Goal: Complete application form

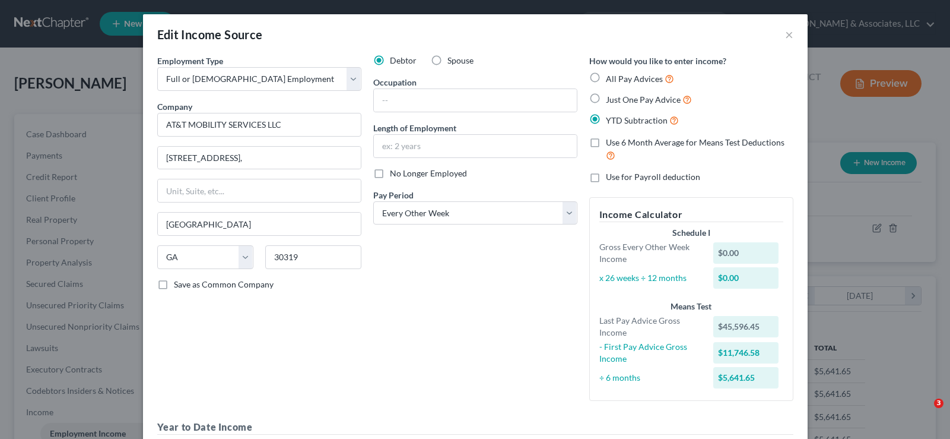
select select "0"
select select "10"
select select "2"
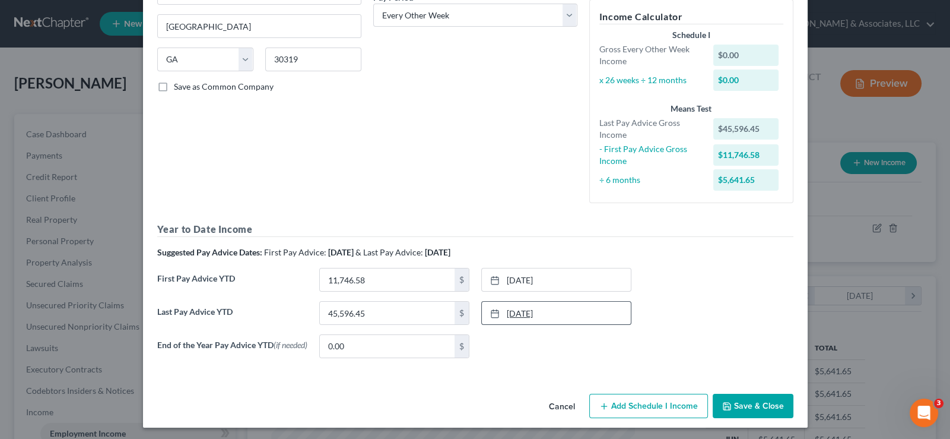
scroll to position [202, 0]
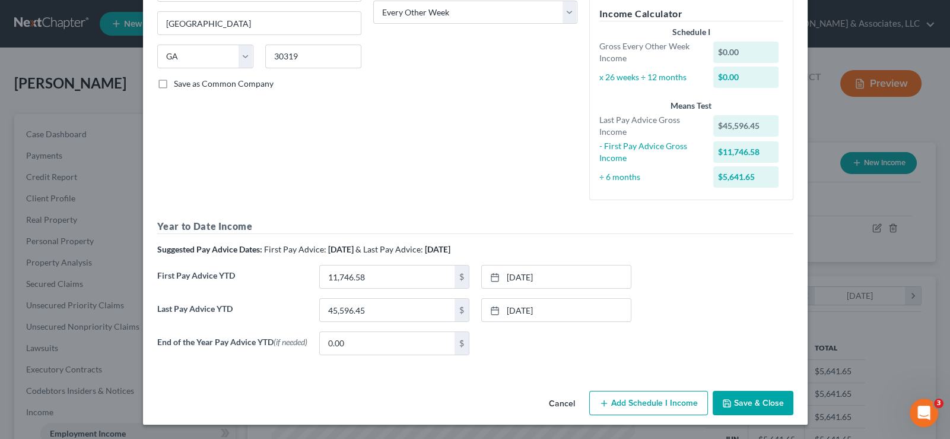
drag, startPoint x: 614, startPoint y: 404, endPoint x: 348, endPoint y: 290, distance: 289.3
click at [614, 404] on button "Add Schedule I Income" at bounding box center [648, 402] width 119 height 25
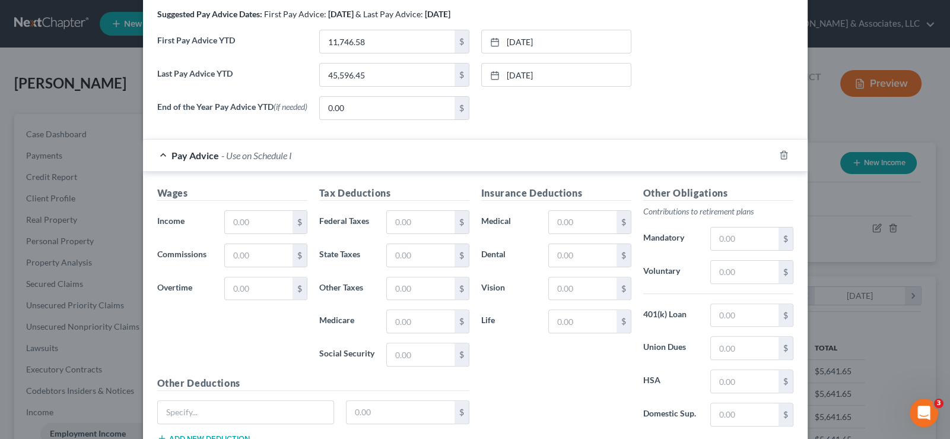
scroll to position [439, 0]
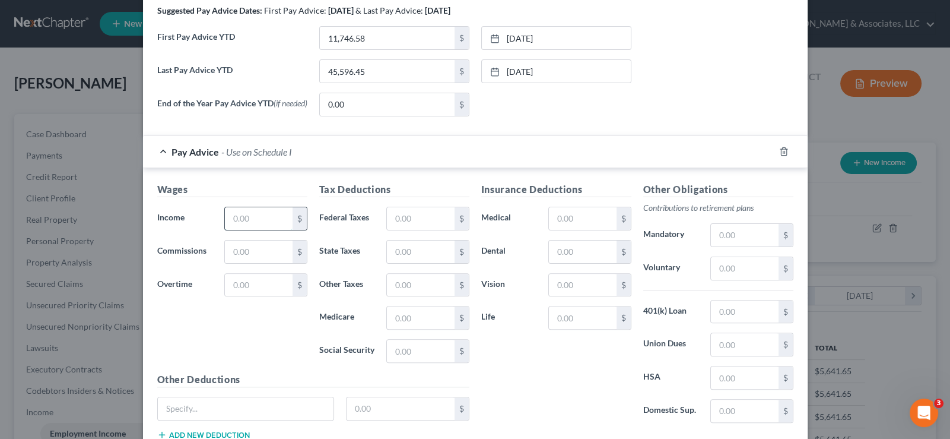
click at [249, 221] on input "text" at bounding box center [258, 218] width 67 height 23
type input "1,668.84"
click at [412, 350] on input "text" at bounding box center [420, 350] width 67 height 23
paste input "96.69"
type input "96.69"
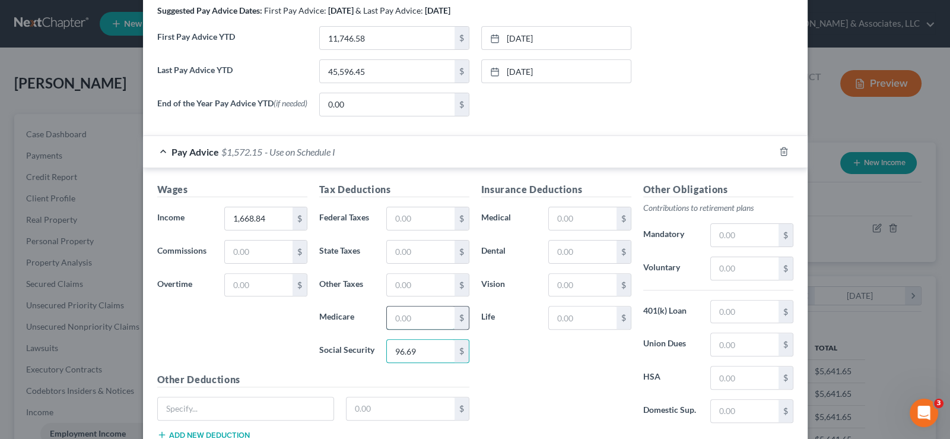
click at [406, 314] on input "text" at bounding box center [420, 317] width 67 height 23
paste input "22.61"
type input "22.61"
click at [402, 285] on input "text" at bounding box center [420, 285] width 67 height 23
paste input "14.59"
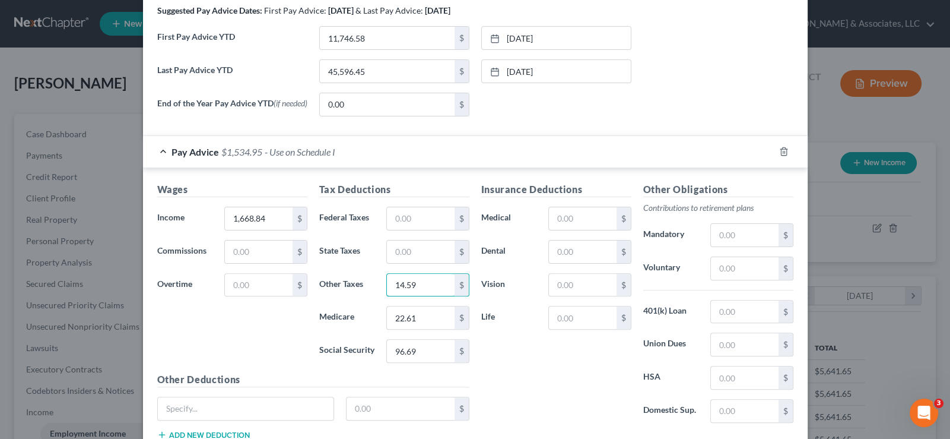
type input "14.59"
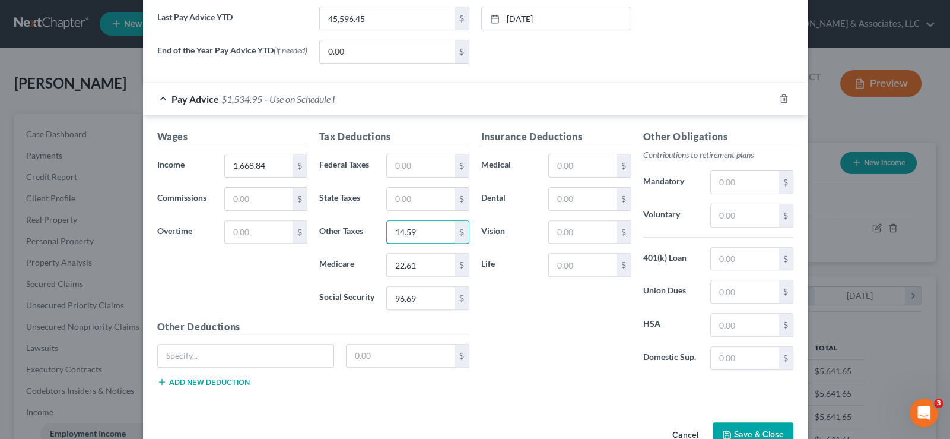
scroll to position [463, 0]
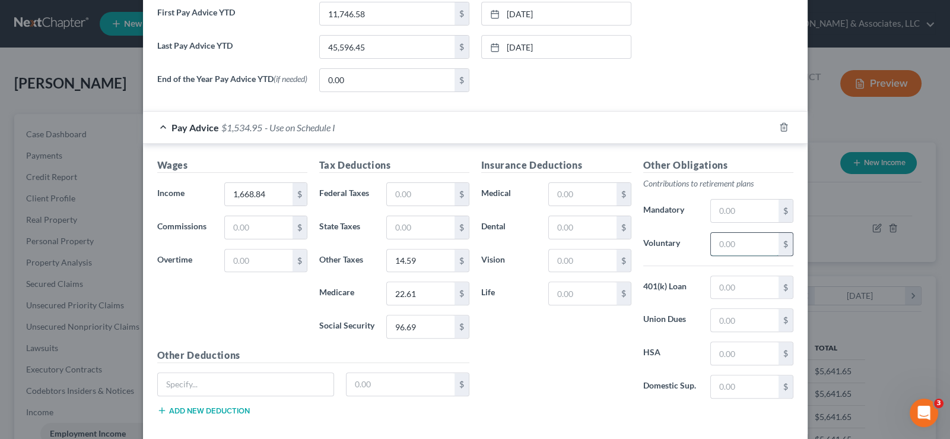
click at [745, 246] on input "text" at bounding box center [744, 244] width 67 height 23
type input "116.81"
click at [735, 287] on input "text" at bounding box center [744, 287] width 67 height 23
type input "61.46"
click at [738, 326] on input "text" at bounding box center [744, 320] width 67 height 23
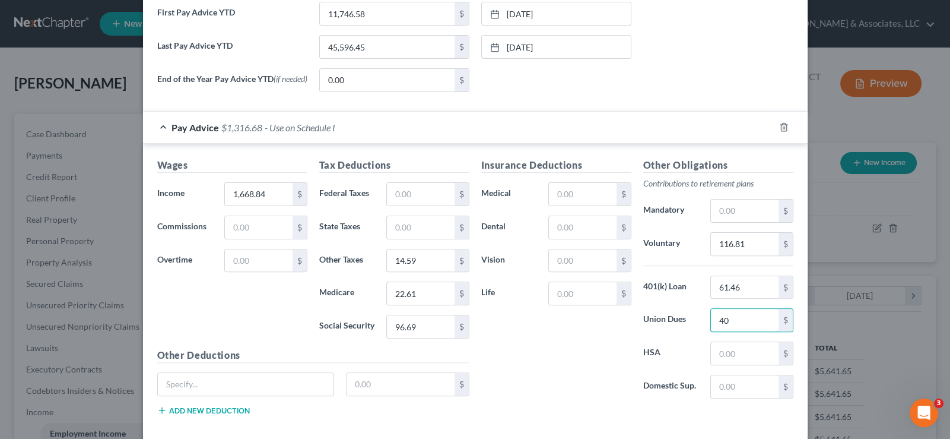
type input "40"
drag, startPoint x: 585, startPoint y: 234, endPoint x: 589, endPoint y: 211, distance: 24.2
click at [585, 234] on input "text" at bounding box center [582, 227] width 67 height 23
type input "23"
click at [726, 357] on input "text" at bounding box center [744, 353] width 67 height 23
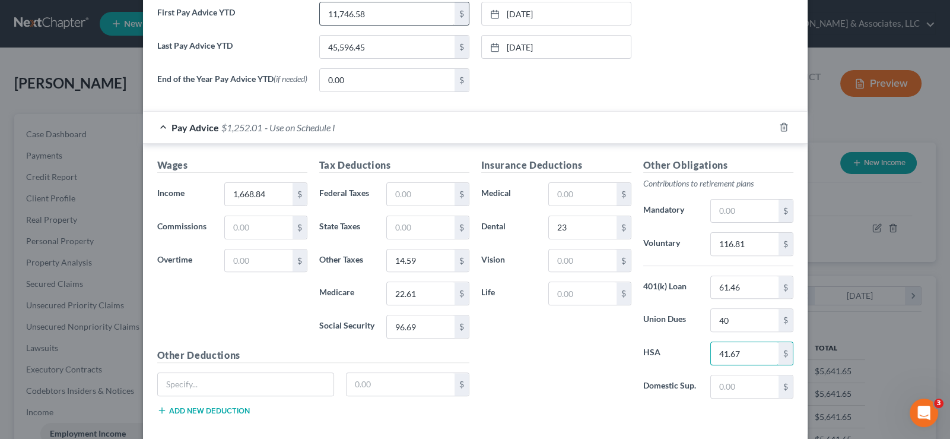
type input "41.67"
click at [567, 190] on input "text" at bounding box center [582, 194] width 67 height 23
type input "48.39"
click at [555, 258] on input "text" at bounding box center [582, 260] width 67 height 23
type input "4"
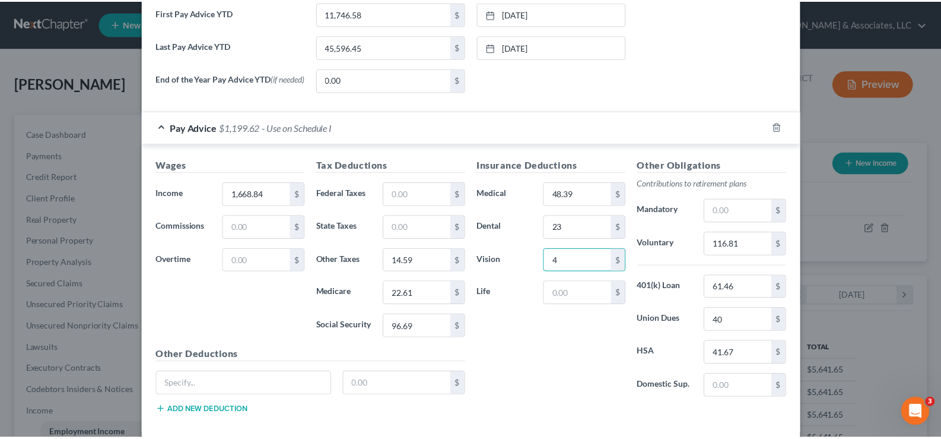
scroll to position [523, 0]
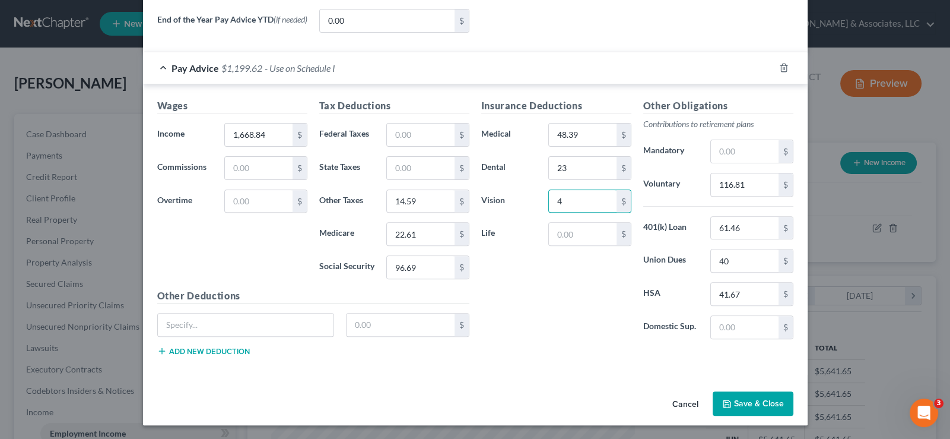
click at [755, 405] on button "Save & Close" at bounding box center [753, 403] width 81 height 25
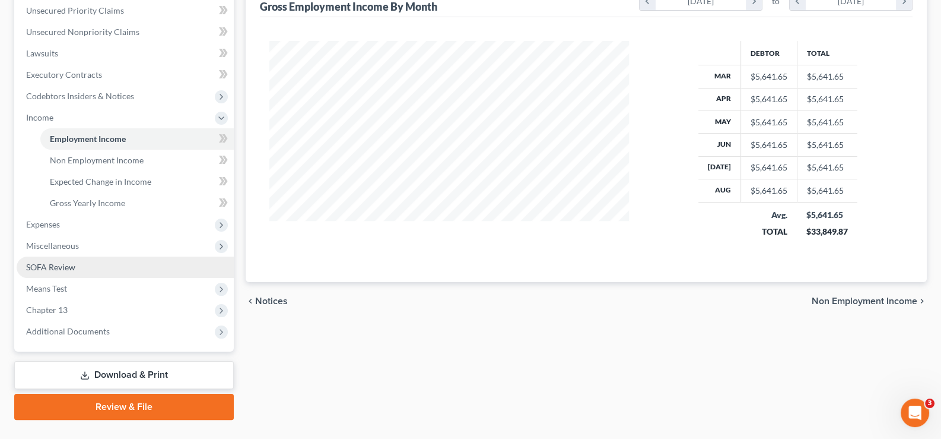
scroll to position [319, 0]
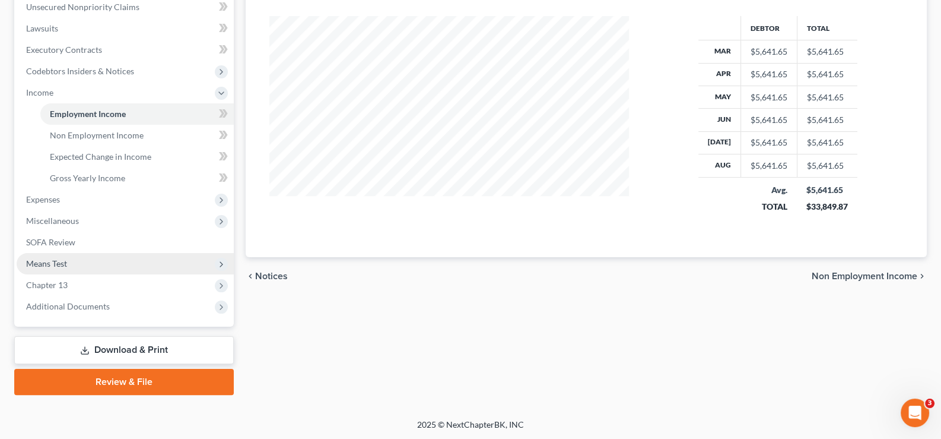
click at [50, 258] on span "Means Test" at bounding box center [46, 263] width 41 height 10
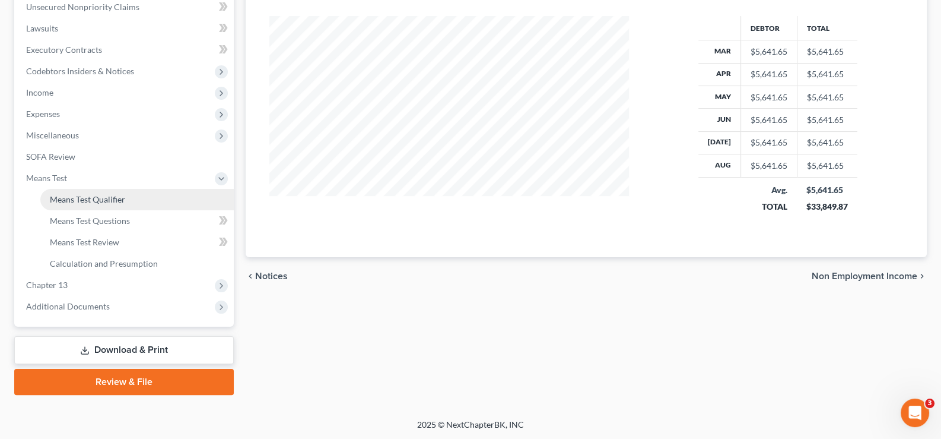
click at [88, 199] on span "Means Test Qualifier" at bounding box center [87, 199] width 75 height 10
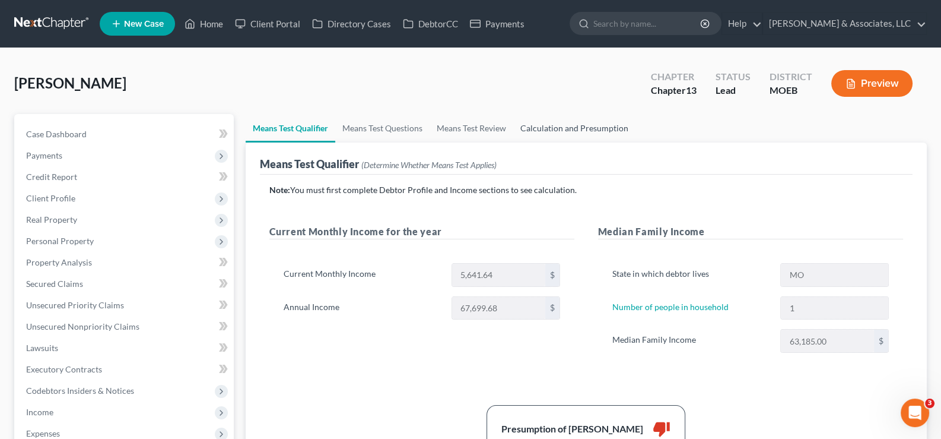
click at [554, 132] on link "Calculation and Presumption" at bounding box center [574, 128] width 122 height 28
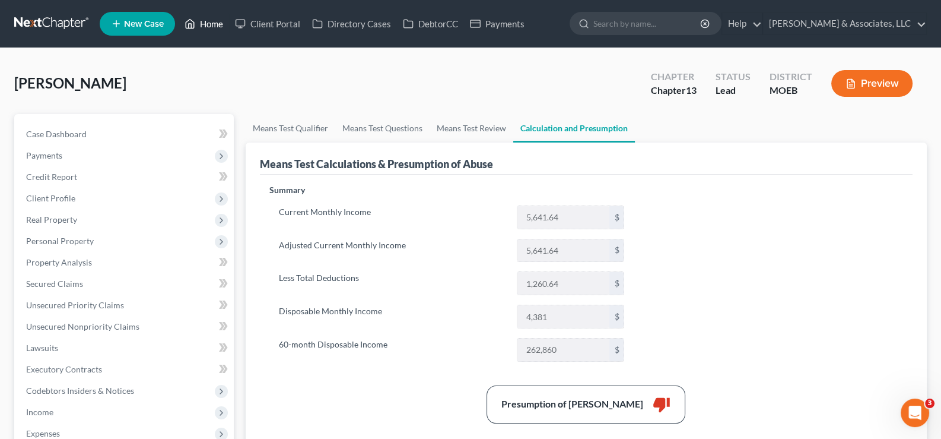
drag, startPoint x: 206, startPoint y: 23, endPoint x: 143, endPoint y: 17, distance: 63.2
click at [206, 23] on link "Home" at bounding box center [204, 23] width 50 height 21
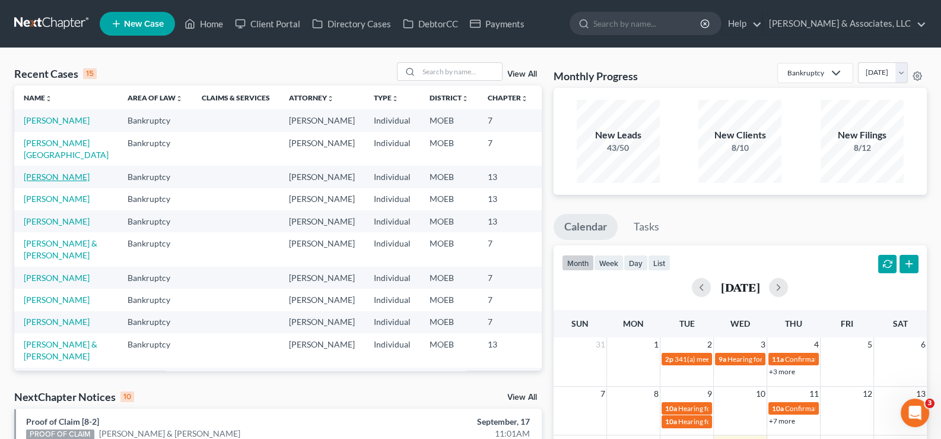
click at [46, 182] on link "[PERSON_NAME]" at bounding box center [57, 177] width 66 height 10
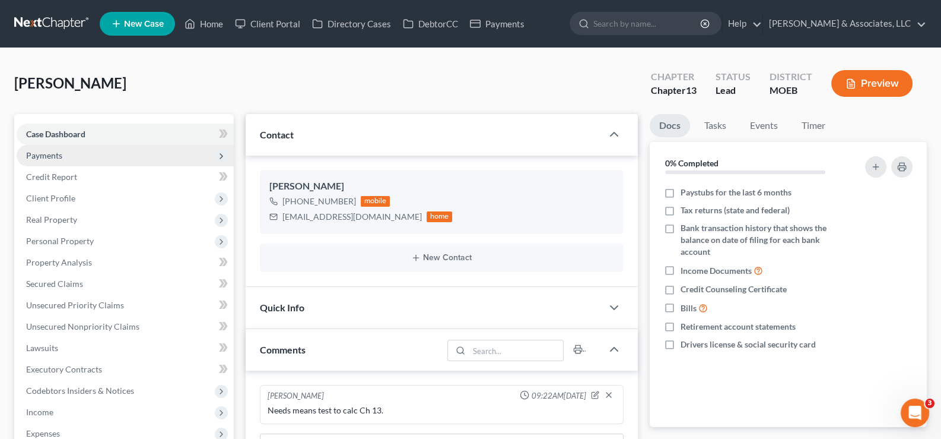
click at [57, 153] on span "Payments" at bounding box center [44, 155] width 36 height 10
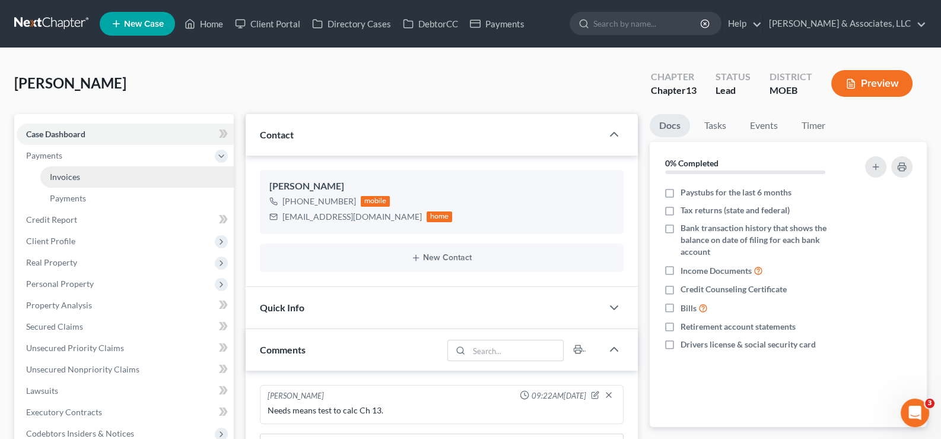
click at [66, 175] on span "Invoices" at bounding box center [65, 177] width 30 height 10
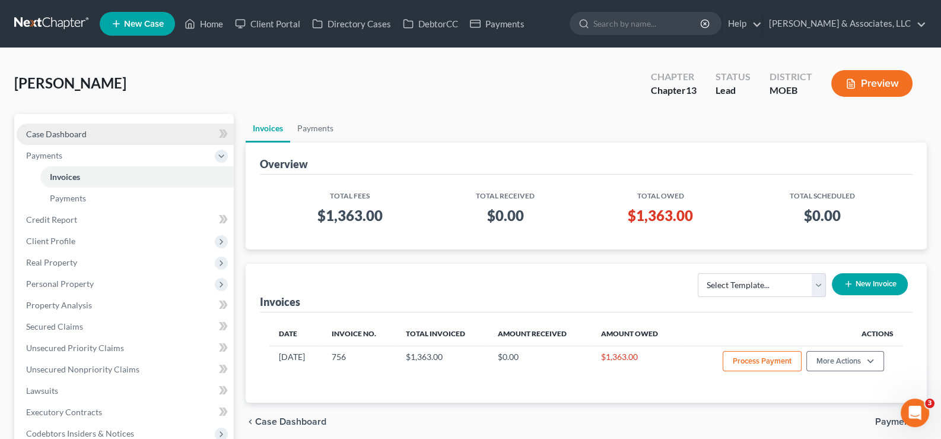
click at [49, 127] on link "Case Dashboard" at bounding box center [125, 133] width 217 height 21
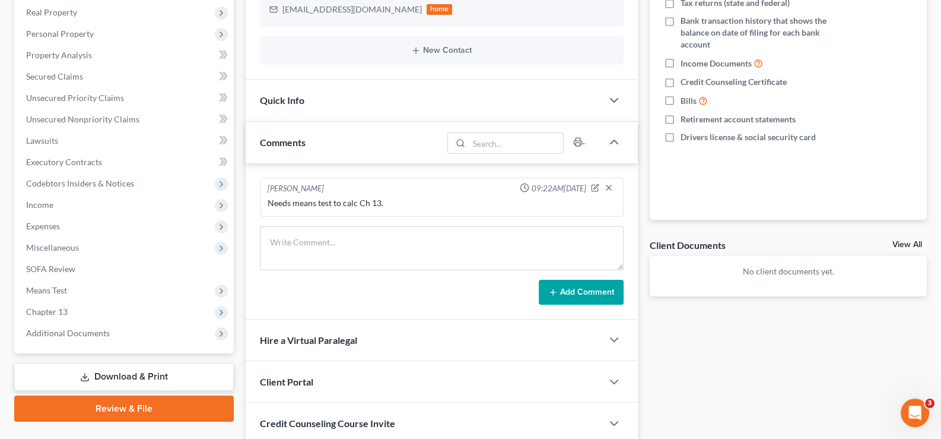
scroll to position [237, 0]
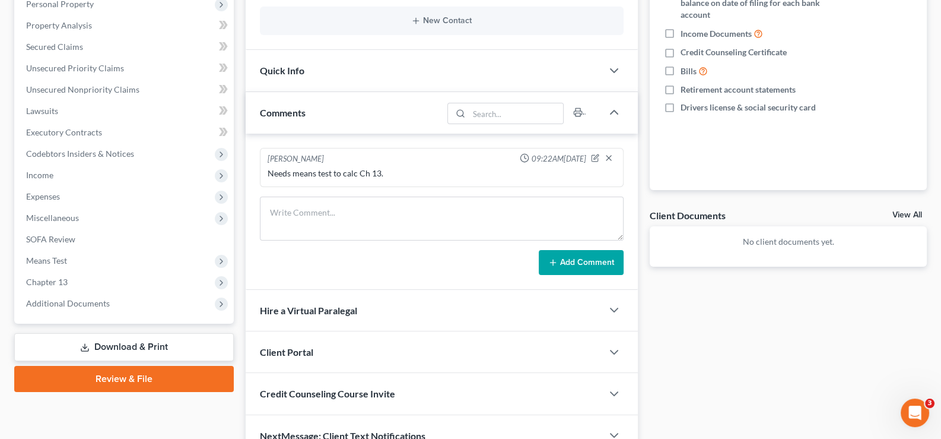
click at [290, 332] on div "Client Portal" at bounding box center [424, 351] width 357 height 41
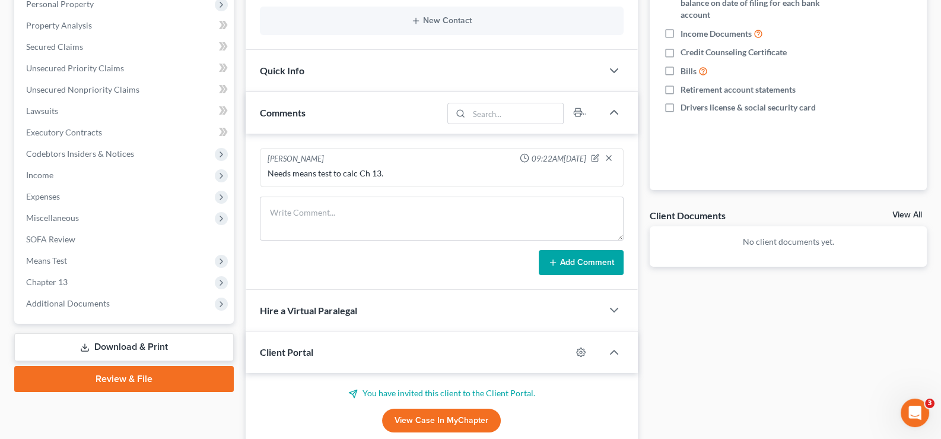
click at [290, 332] on div "Client Portal" at bounding box center [409, 351] width 326 height 41
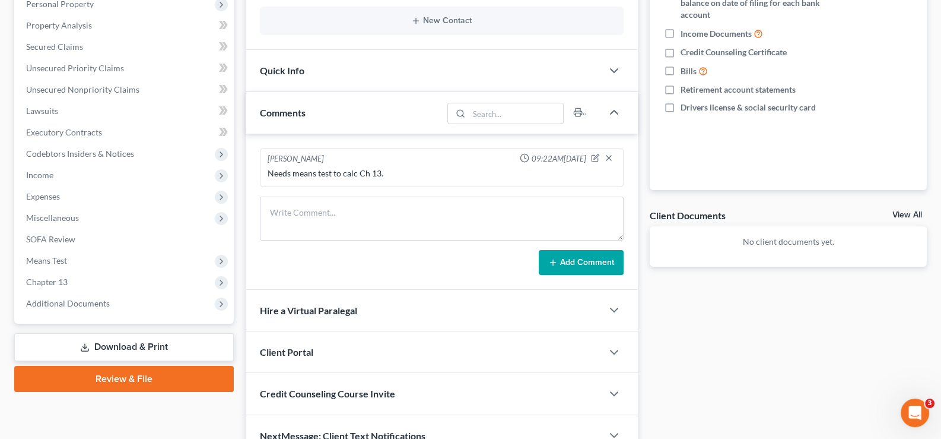
scroll to position [297, 0]
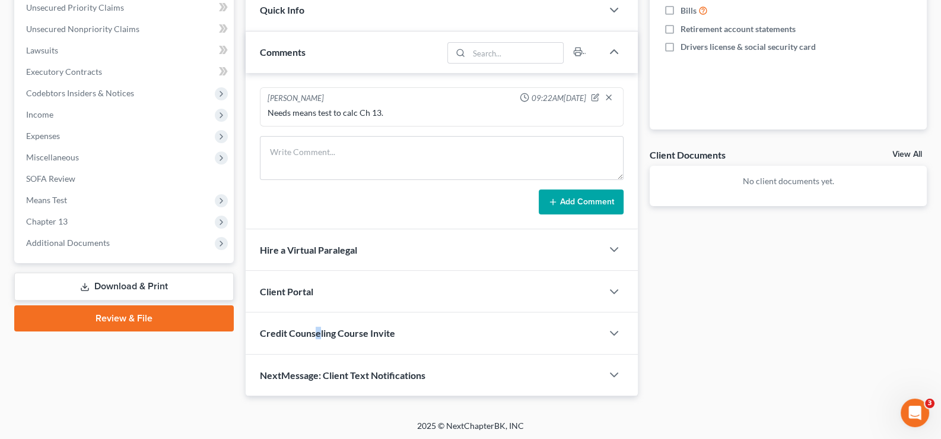
drag, startPoint x: 317, startPoint y: 329, endPoint x: 314, endPoint y: 339, distance: 11.3
click at [314, 339] on div "Credit Counseling Course Invite" at bounding box center [424, 332] width 357 height 41
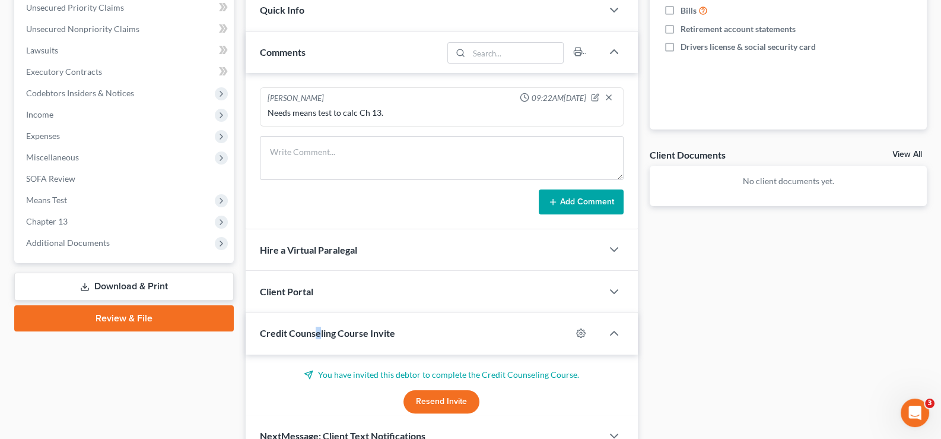
click at [313, 334] on span "Credit Counseling Course Invite" at bounding box center [327, 332] width 135 height 11
